Goal: Transaction & Acquisition: Purchase product/service

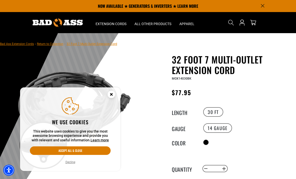
click at [112, 94] on icon "Cookie Consent" at bounding box center [111, 94] width 2 height 2
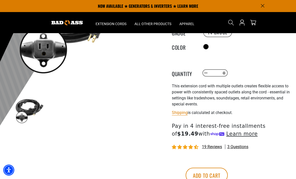
scroll to position [79, 0]
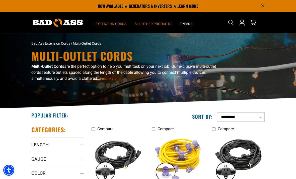
click at [151, 23] on span "All Other Products" at bounding box center [152, 24] width 37 height 5
click at [157, 26] on span "All Other Products" at bounding box center [152, 24] width 37 height 5
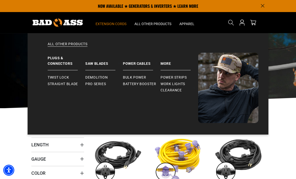
click at [173, 90] on span "Clearance" at bounding box center [170, 90] width 21 height 5
